Goal: Information Seeking & Learning: Find specific page/section

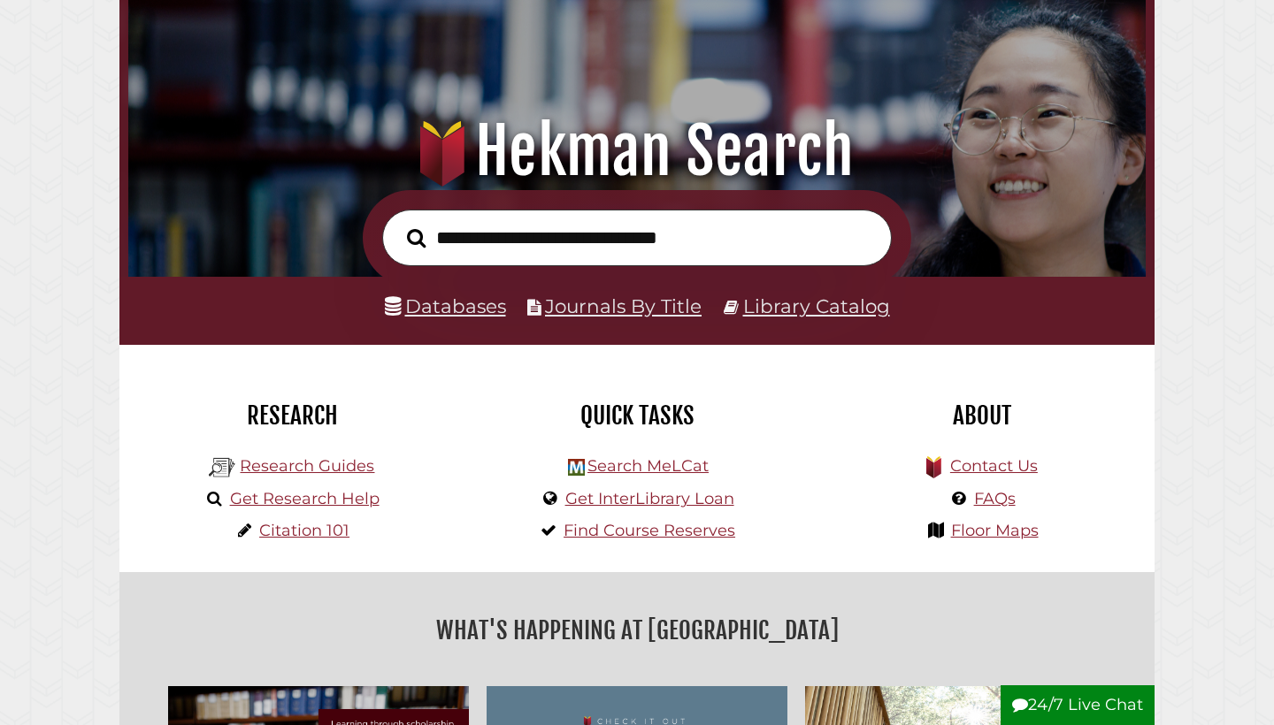
click at [445, 309] on link "Databases" at bounding box center [445, 306] width 121 height 23
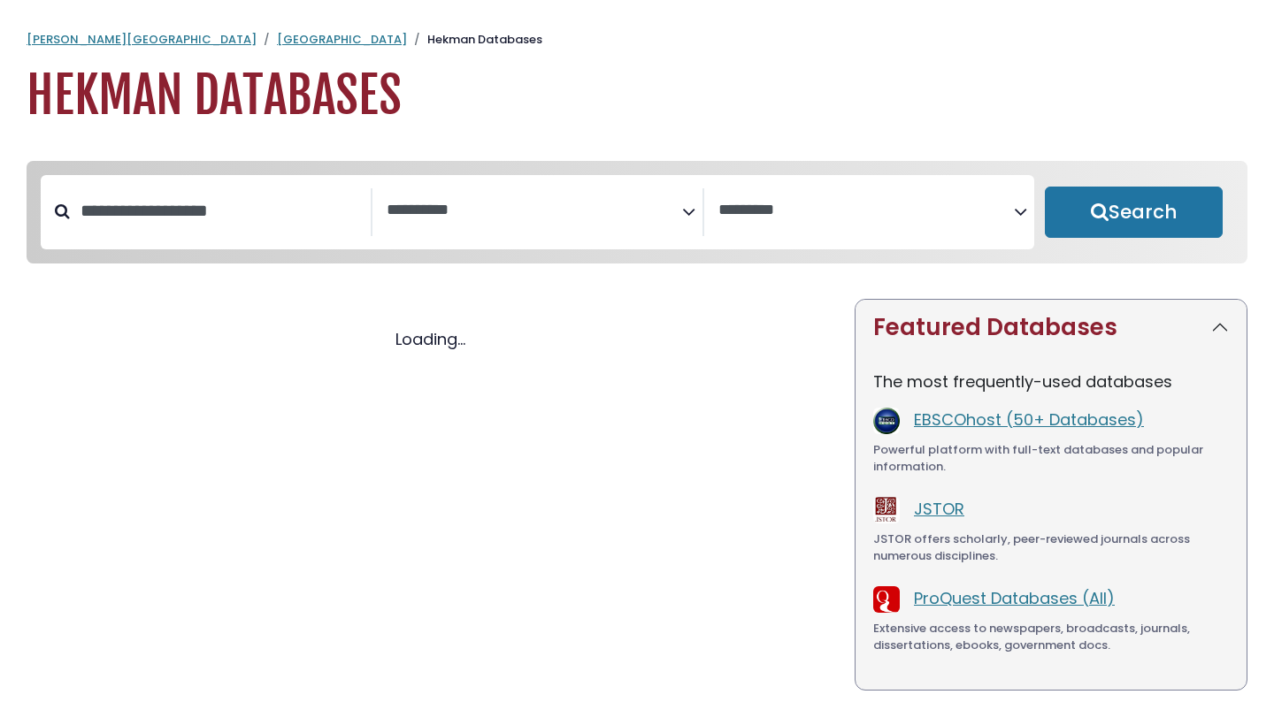
select select "Database Subject Filter"
select select "Database Vendors Filter"
select select "Database Subject Filter"
select select "Database Vendors Filter"
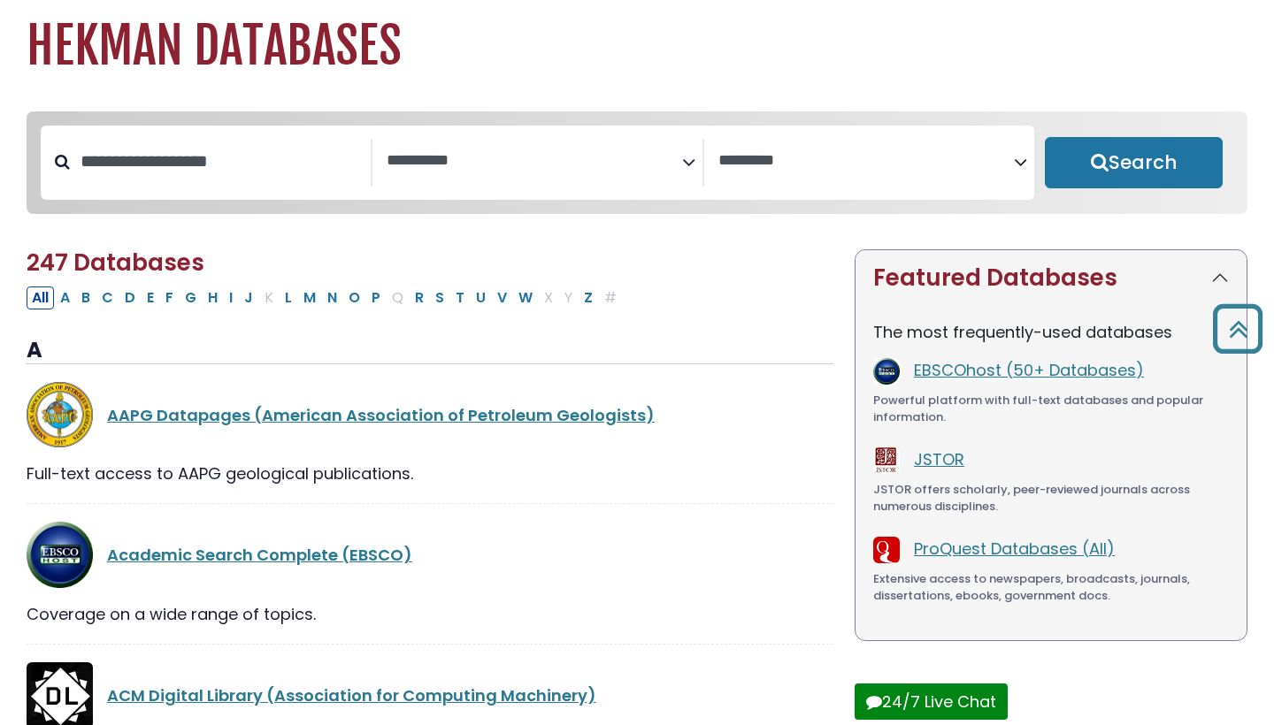
scroll to position [9, 0]
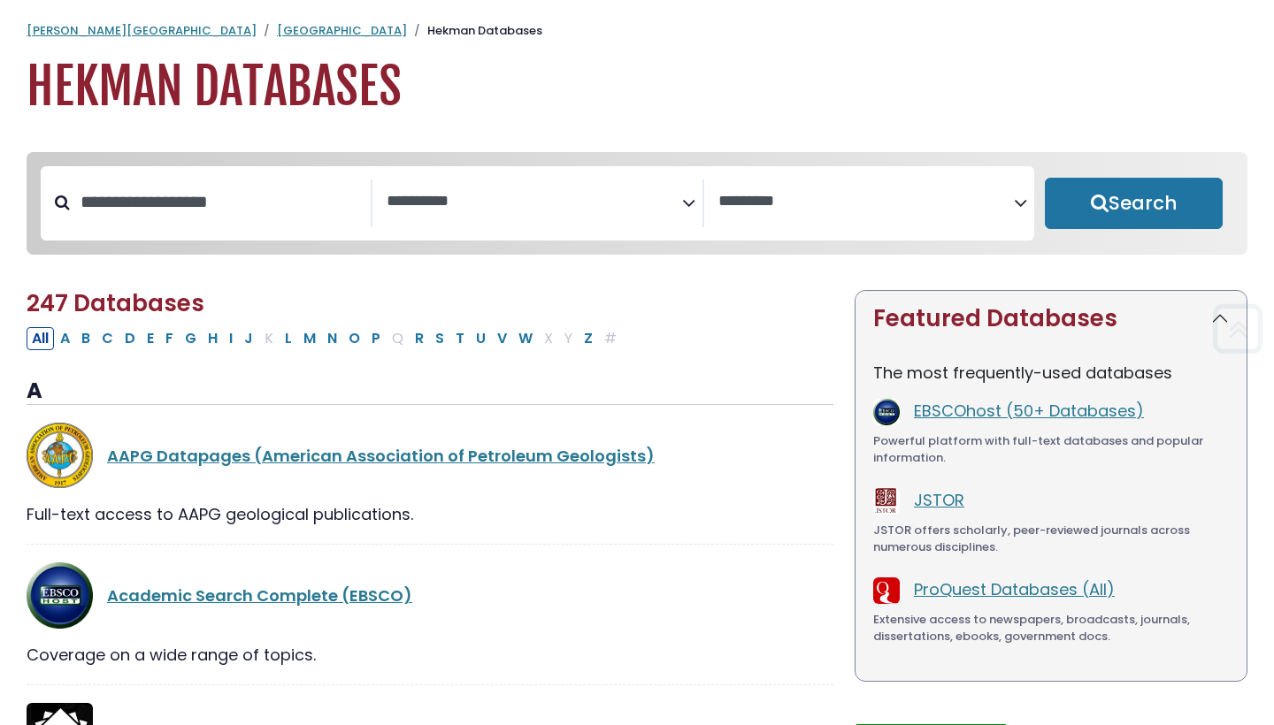
click at [971, 186] on span "Search filters" at bounding box center [865, 204] width 295 height 48
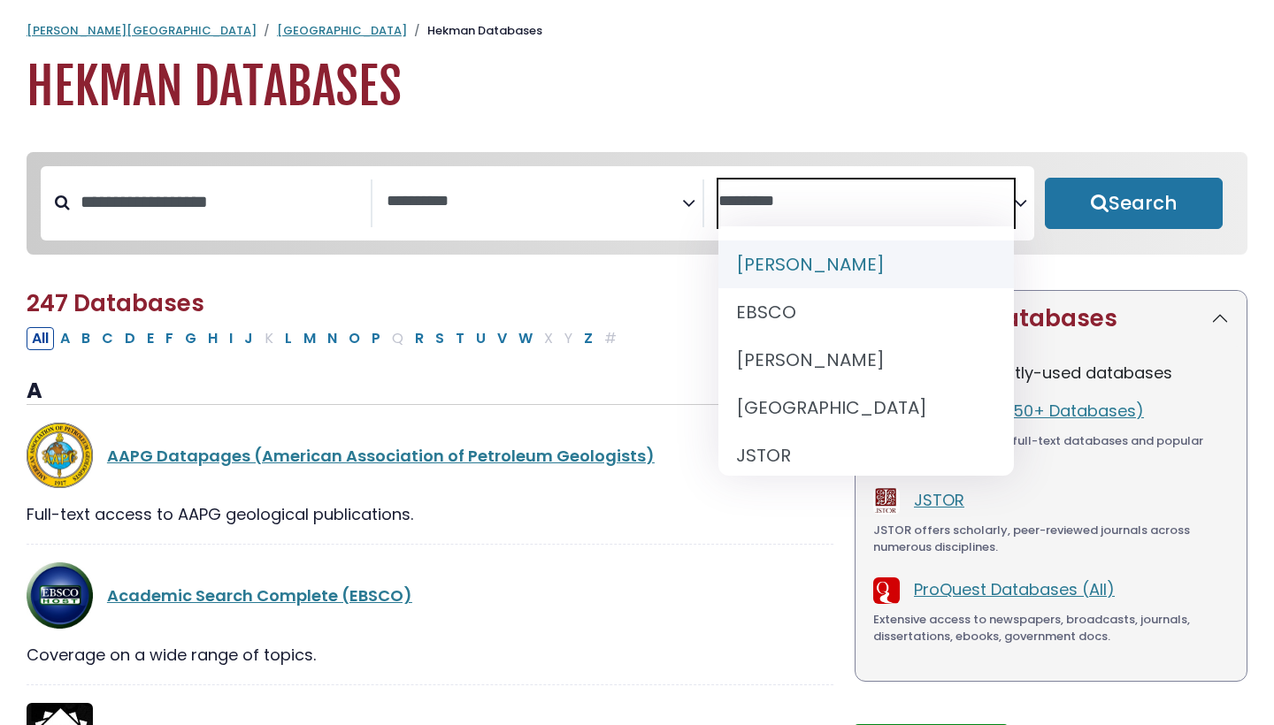
click at [607, 195] on textarea "Search" at bounding box center [534, 202] width 295 height 19
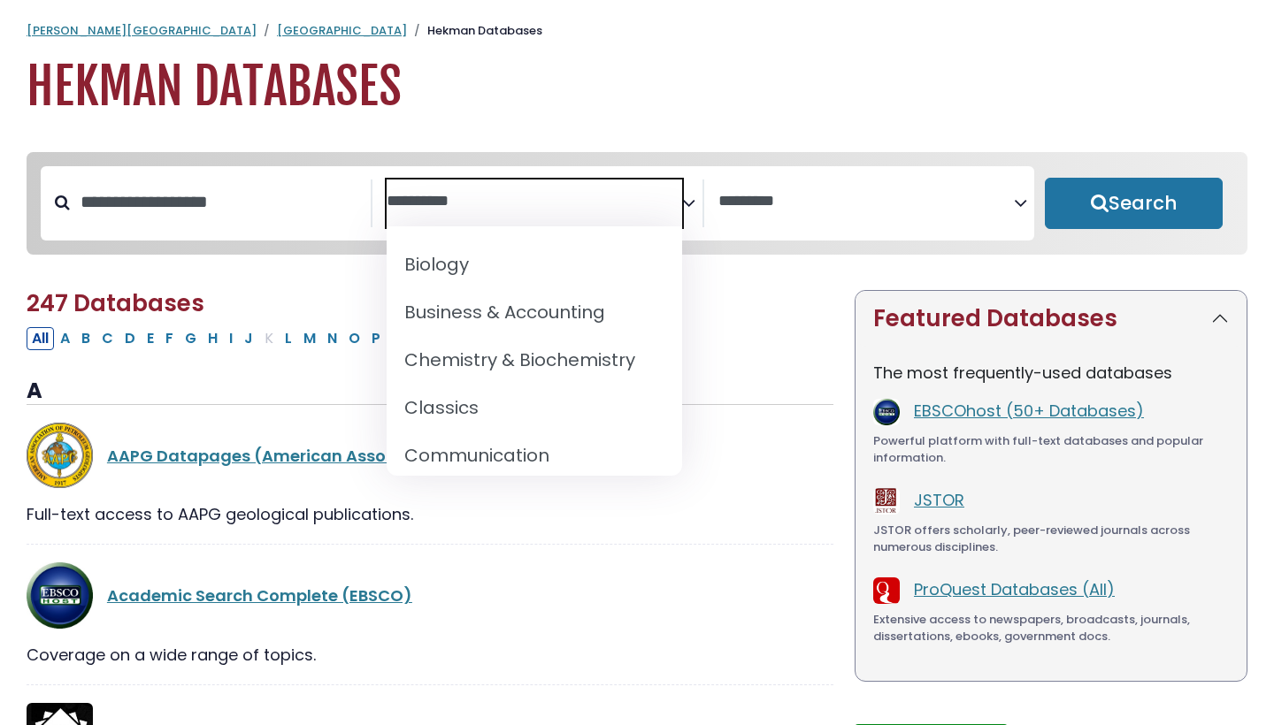
scroll to position [234, 0]
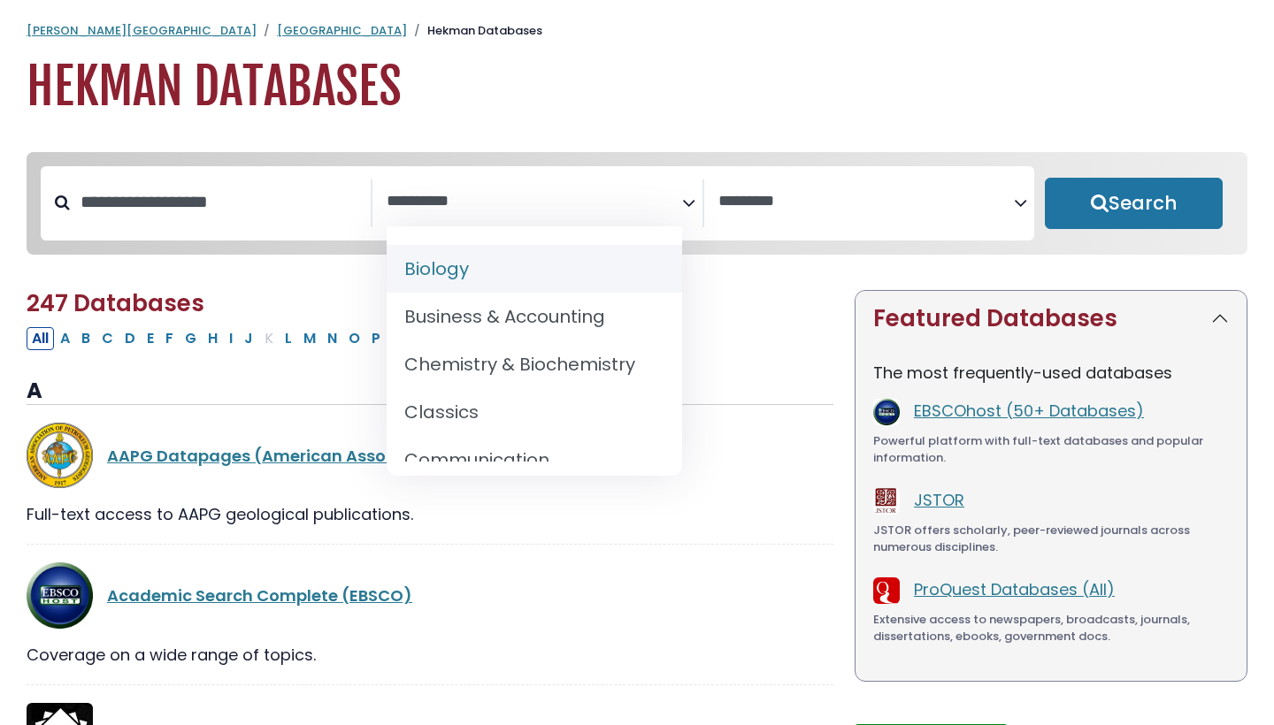
select select "*****"
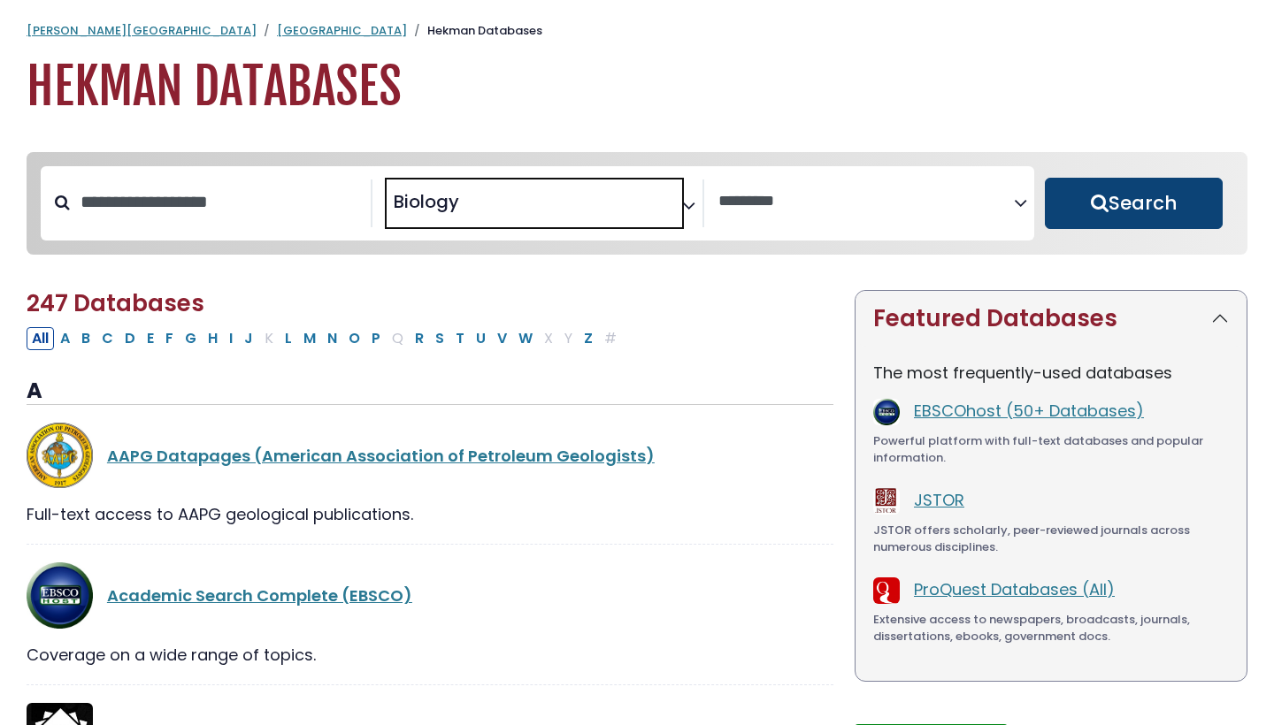
click at [1161, 215] on button "Search" at bounding box center [1134, 203] width 178 height 51
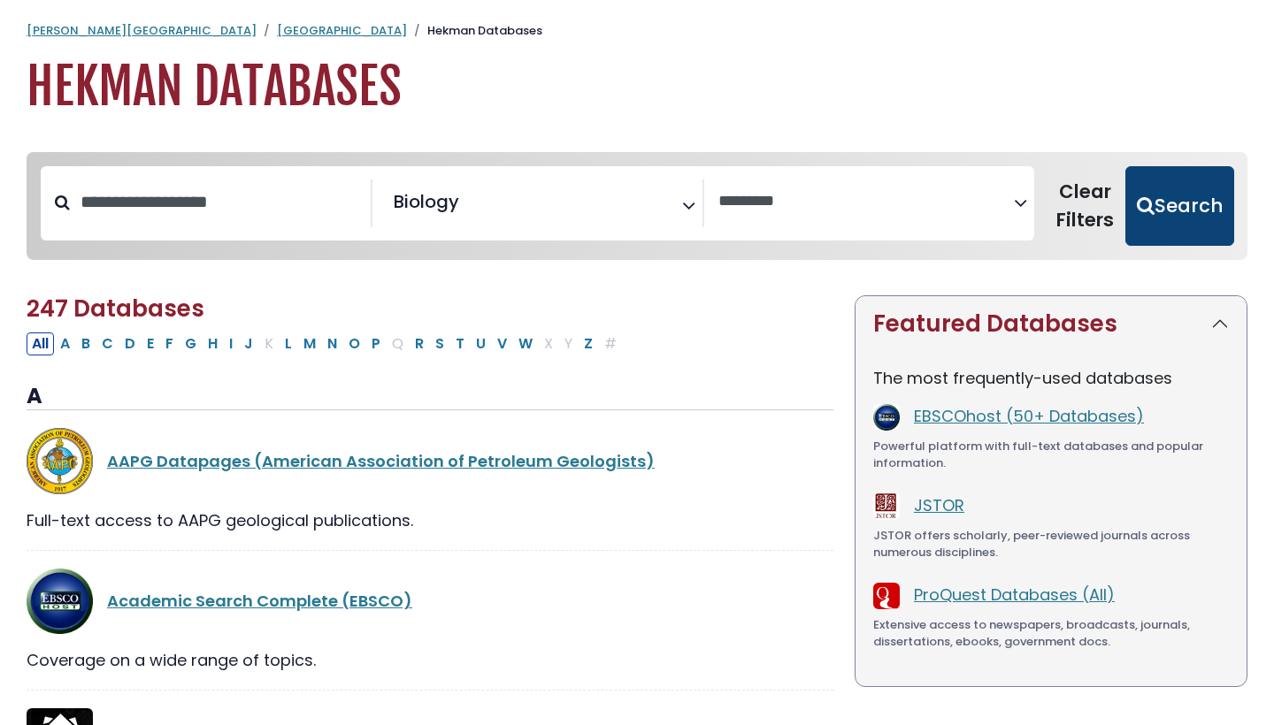
select select "Database Vendors Filter"
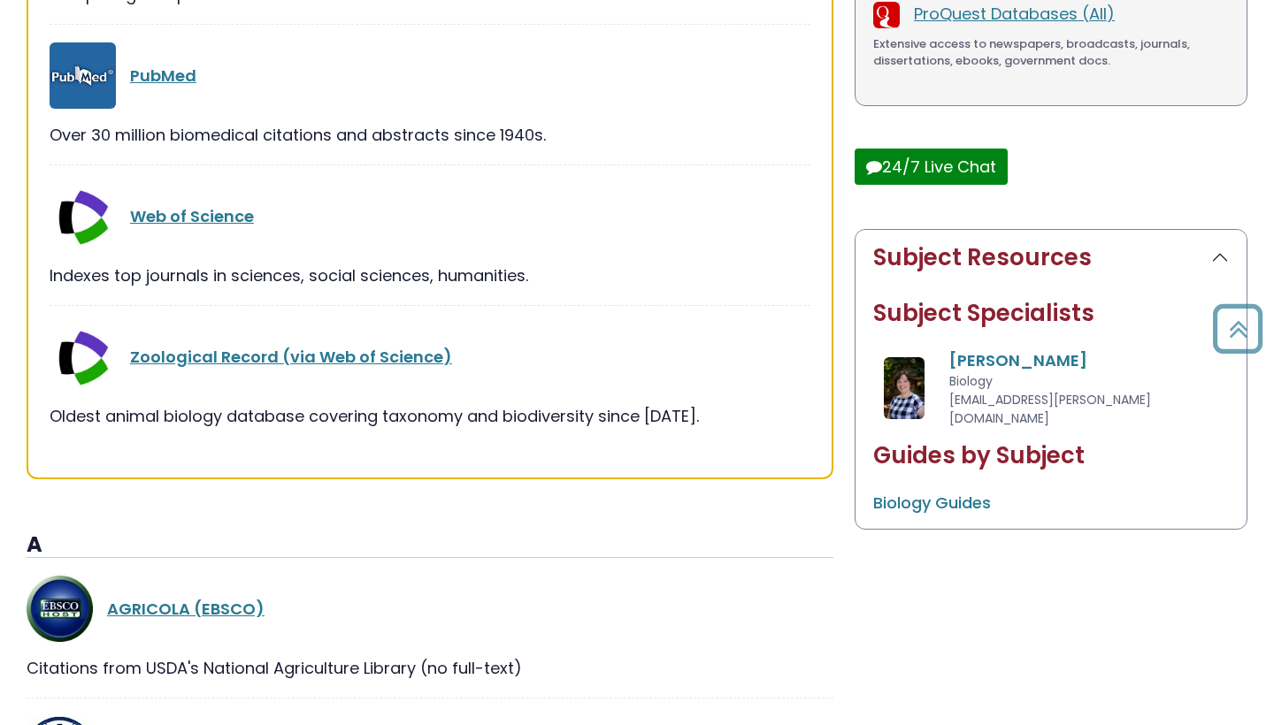
scroll to position [591, 0]
click at [201, 217] on link "Web of Science" at bounding box center [192, 215] width 124 height 22
